Goal: Answer question/provide support: Share knowledge or assist other users

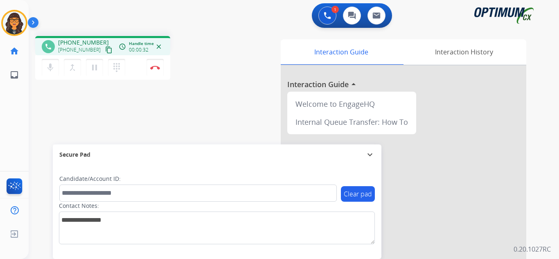
click at [105, 48] on mat-icon "content_copy" at bounding box center [108, 49] width 7 height 7
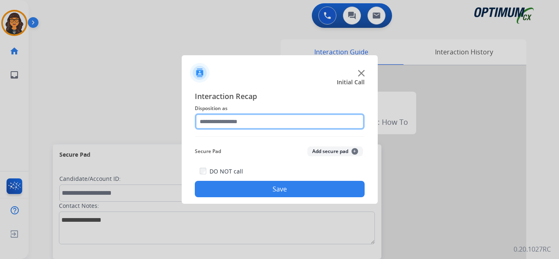
click at [237, 122] on input "text" at bounding box center [280, 121] width 170 height 16
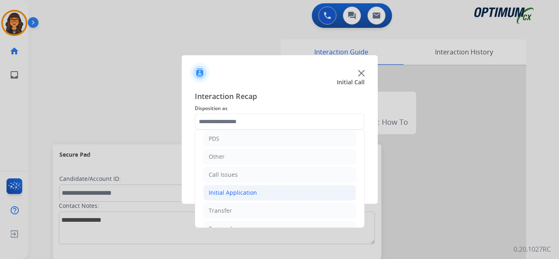
drag, startPoint x: 234, startPoint y: 194, endPoint x: 294, endPoint y: 193, distance: 59.4
click at [235, 194] on div "Initial Application" at bounding box center [233, 193] width 48 height 8
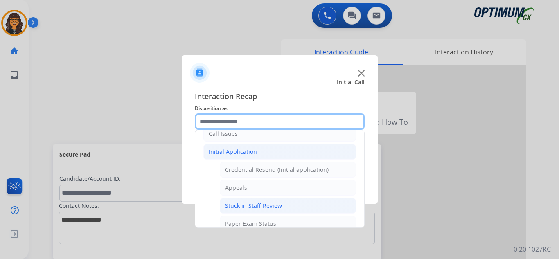
scroll to position [123, 0]
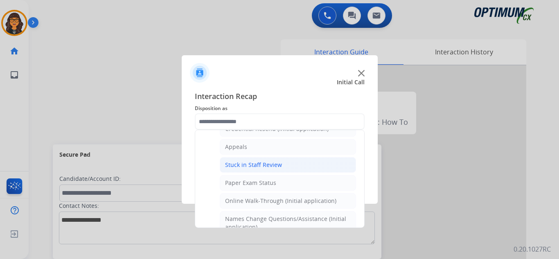
click at [260, 159] on li "Stuck in Staff Review" at bounding box center [288, 165] width 136 height 16
type input "**********"
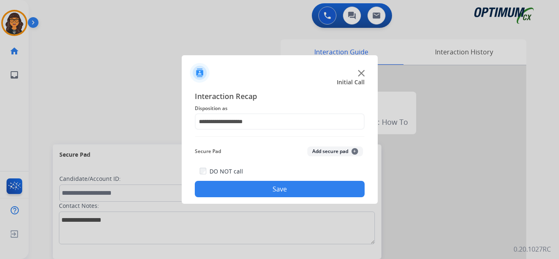
drag, startPoint x: 271, startPoint y: 186, endPoint x: 252, endPoint y: 175, distance: 22.5
click at [268, 184] on button "Save" at bounding box center [280, 189] width 170 height 16
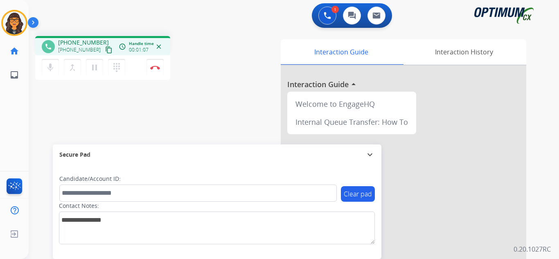
click at [105, 52] on mat-icon "content_copy" at bounding box center [108, 49] width 7 height 7
click at [105, 50] on mat-icon "content_copy" at bounding box center [108, 49] width 7 height 7
click at [105, 51] on mat-icon "content_copy" at bounding box center [108, 49] width 7 height 7
click at [94, 69] on mat-icon "pause" at bounding box center [95, 68] width 10 height 10
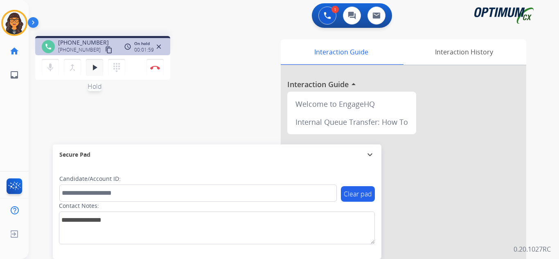
click at [97, 69] on mat-icon "play_arrow" at bounding box center [95, 68] width 10 height 10
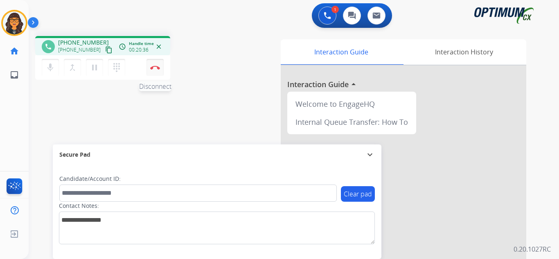
click at [154, 66] on img at bounding box center [155, 68] width 10 height 4
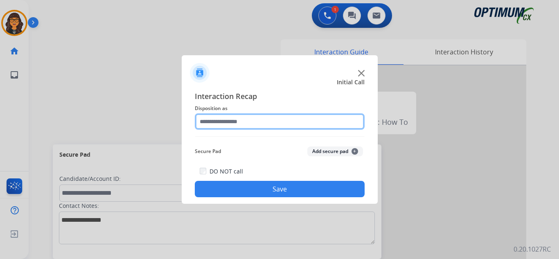
click at [242, 127] on input "text" at bounding box center [280, 121] width 170 height 16
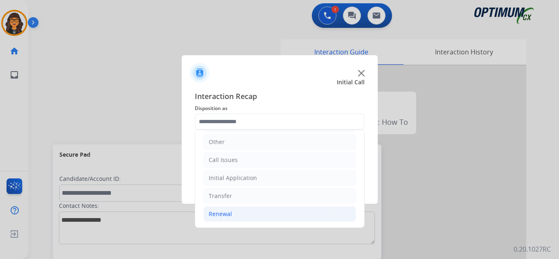
click at [220, 217] on div "Renewal" at bounding box center [220, 214] width 23 height 8
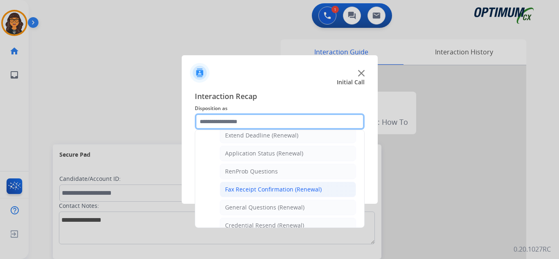
scroll to position [219, 0]
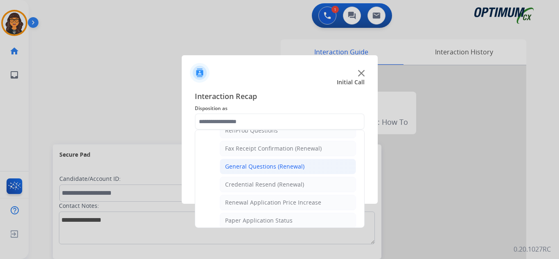
click at [282, 168] on div "General Questions (Renewal)" at bounding box center [264, 167] width 79 height 8
type input "**********"
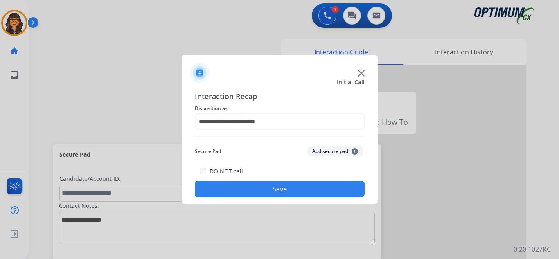
drag, startPoint x: 272, startPoint y: 189, endPoint x: 184, endPoint y: 111, distance: 117.7
click at [272, 189] on button "Save" at bounding box center [280, 189] width 170 height 16
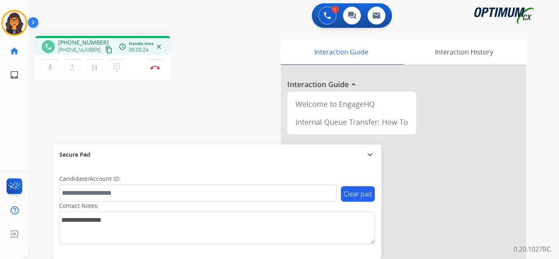
click at [105, 47] on mat-icon "content_copy" at bounding box center [108, 49] width 7 height 7
click at [154, 67] on img at bounding box center [155, 68] width 10 height 4
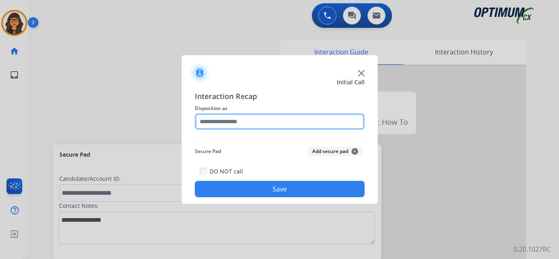
click at [226, 125] on input "text" at bounding box center [280, 121] width 170 height 16
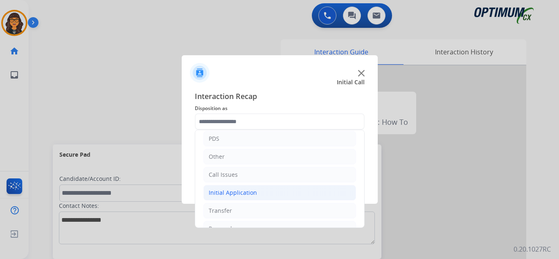
click at [244, 191] on div "Initial Application" at bounding box center [233, 193] width 48 height 8
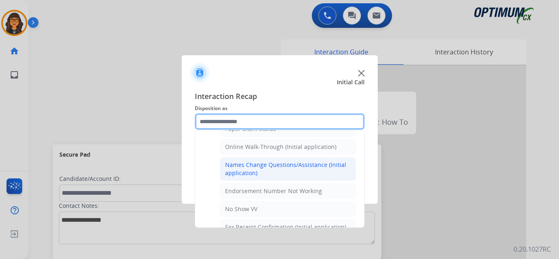
scroll to position [164, 0]
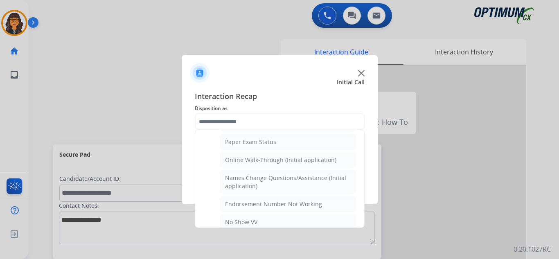
drag, startPoint x: 267, startPoint y: 164, endPoint x: 264, endPoint y: 176, distance: 12.6
click at [267, 164] on div "Online Walk-Through (Initial application)" at bounding box center [280, 160] width 111 height 8
type input "**********"
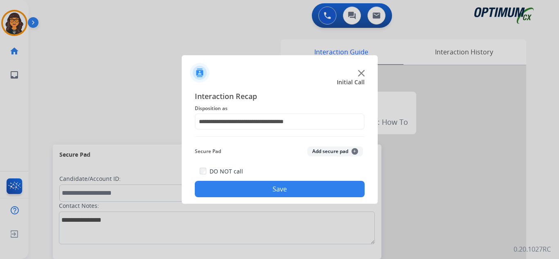
click at [268, 192] on button "Save" at bounding box center [280, 189] width 170 height 16
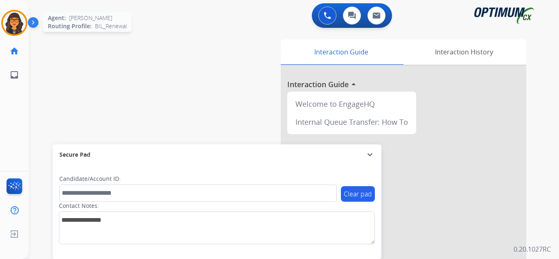
click at [20, 13] on img at bounding box center [14, 22] width 23 height 23
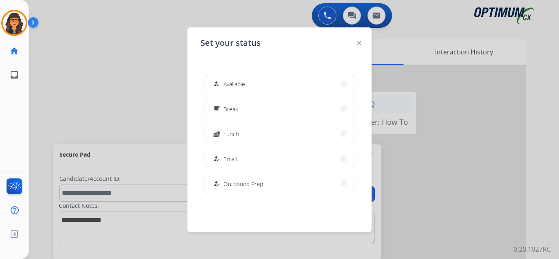
drag, startPoint x: 221, startPoint y: 85, endPoint x: 341, endPoint y: 111, distance: 123.2
click at [221, 85] on div "how_to_reg" at bounding box center [218, 84] width 12 height 10
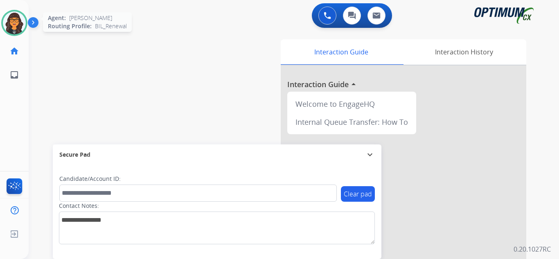
click at [14, 20] on img at bounding box center [14, 22] width 23 height 23
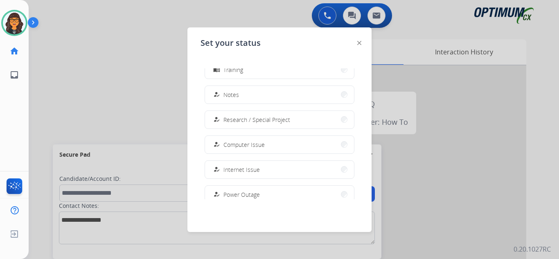
scroll to position [204, 0]
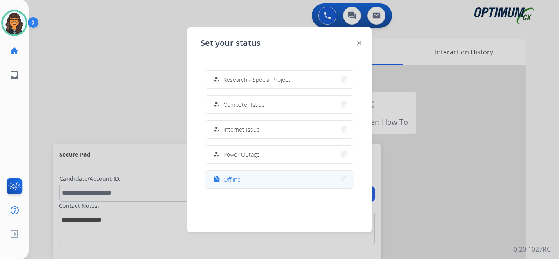
click at [222, 182] on div "work_off" at bounding box center [218, 179] width 12 height 10
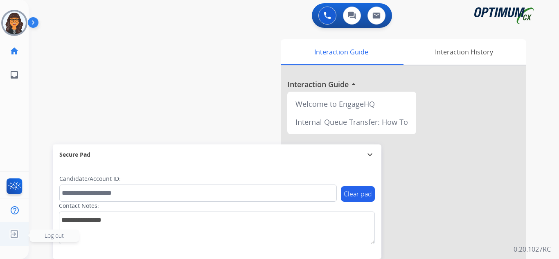
click at [12, 234] on img at bounding box center [14, 234] width 15 height 16
